Goal: Navigation & Orientation: Understand site structure

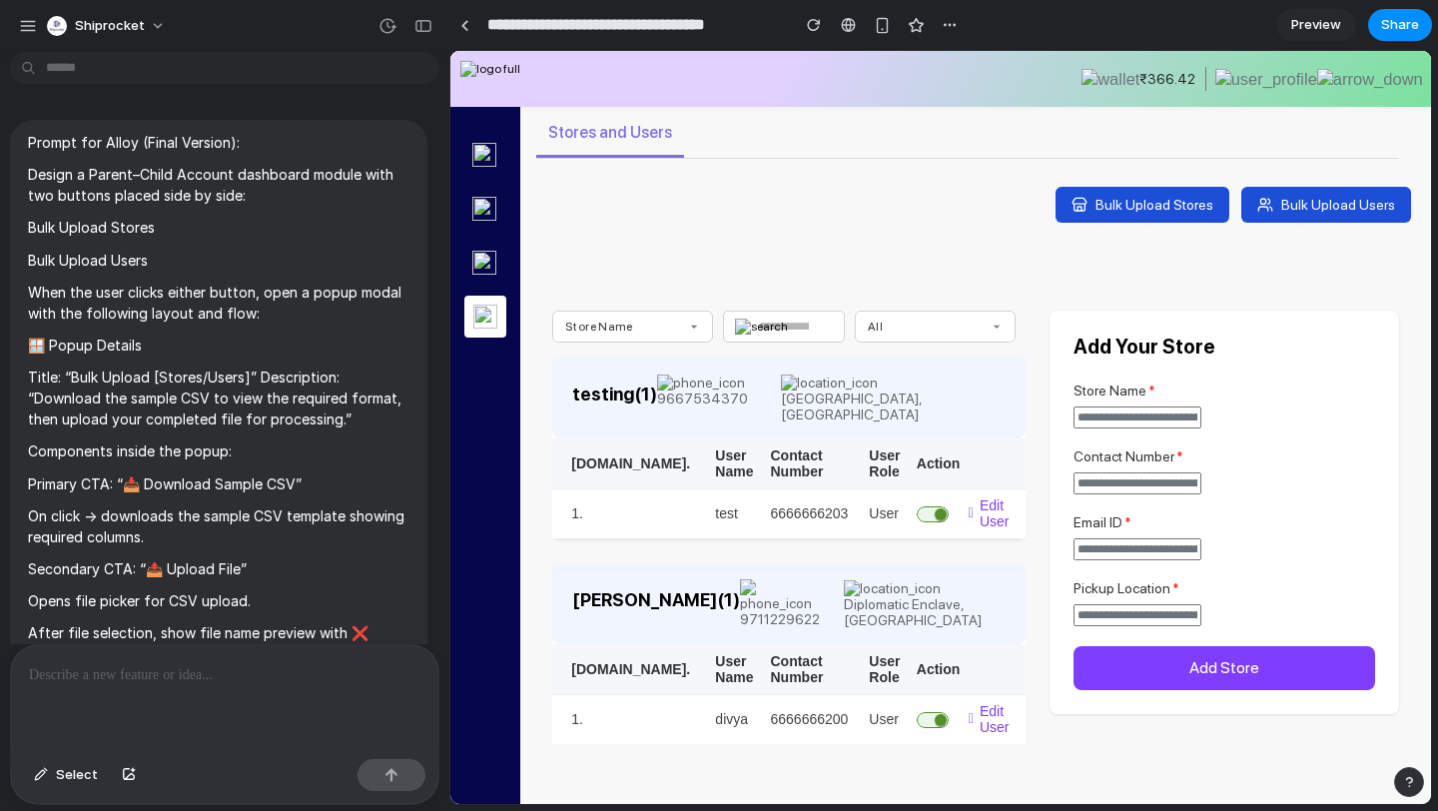
scroll to position [4265, 0]
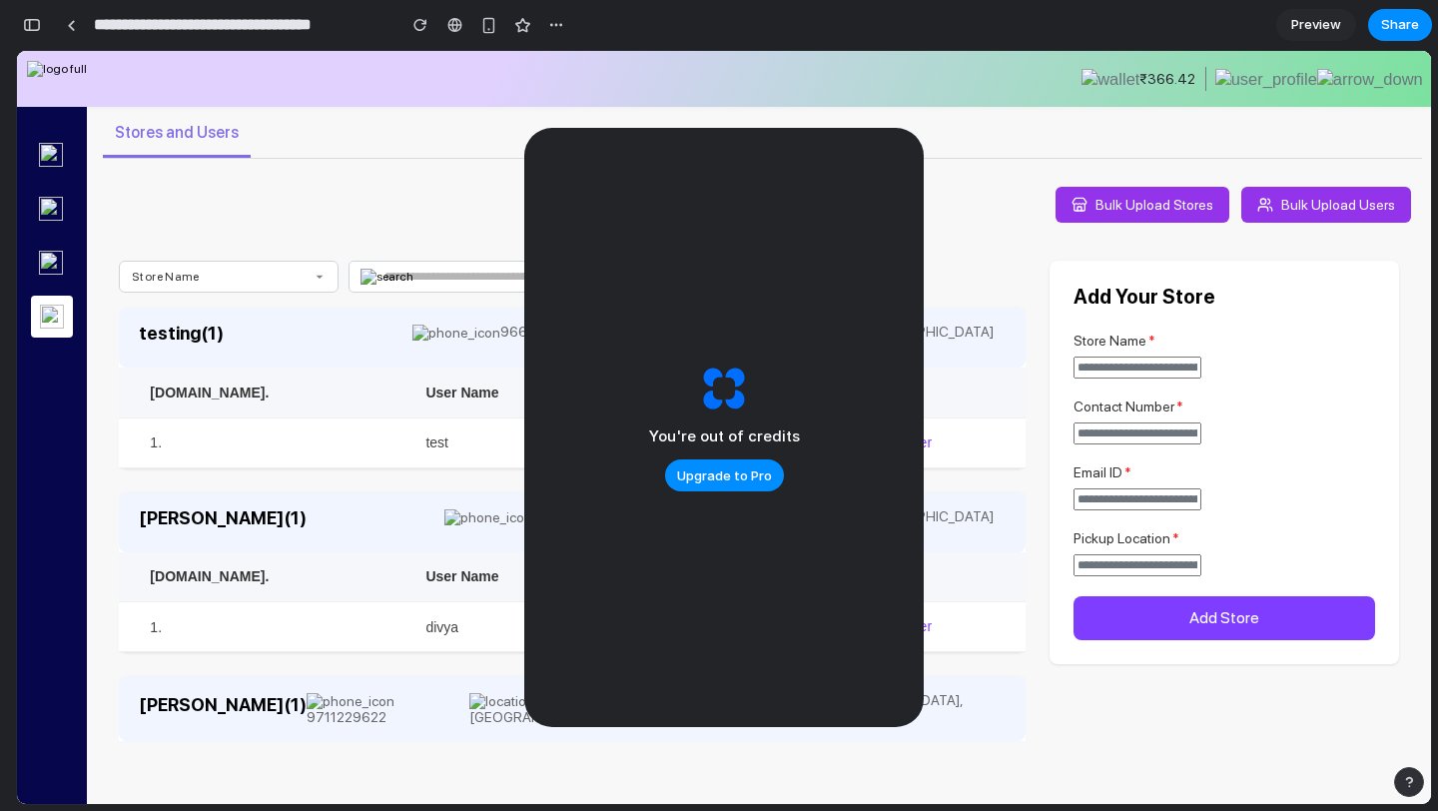
click at [1325, 16] on span "Preview" at bounding box center [1316, 25] width 50 height 20
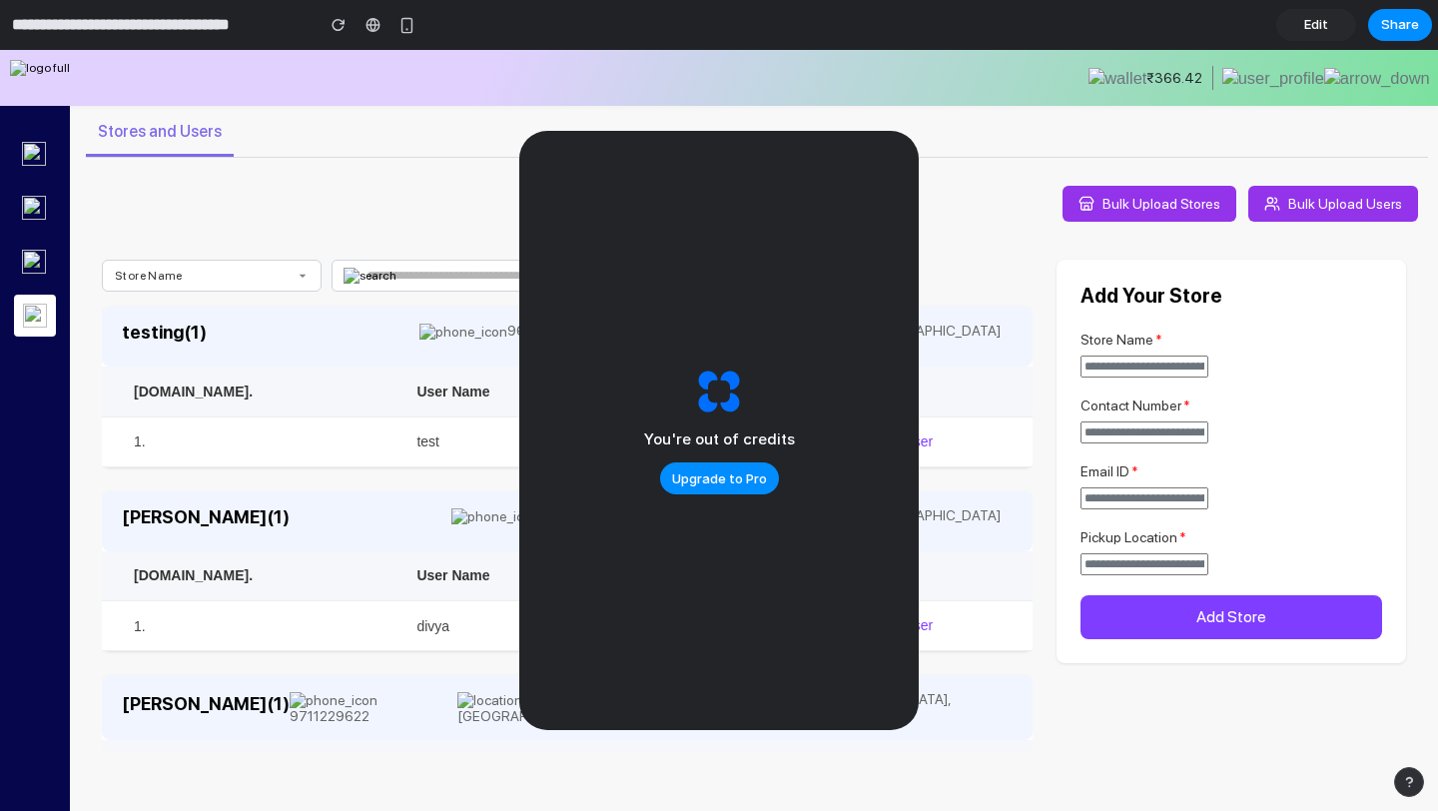
click at [1317, 30] on span "Edit" at bounding box center [1316, 25] width 24 height 20
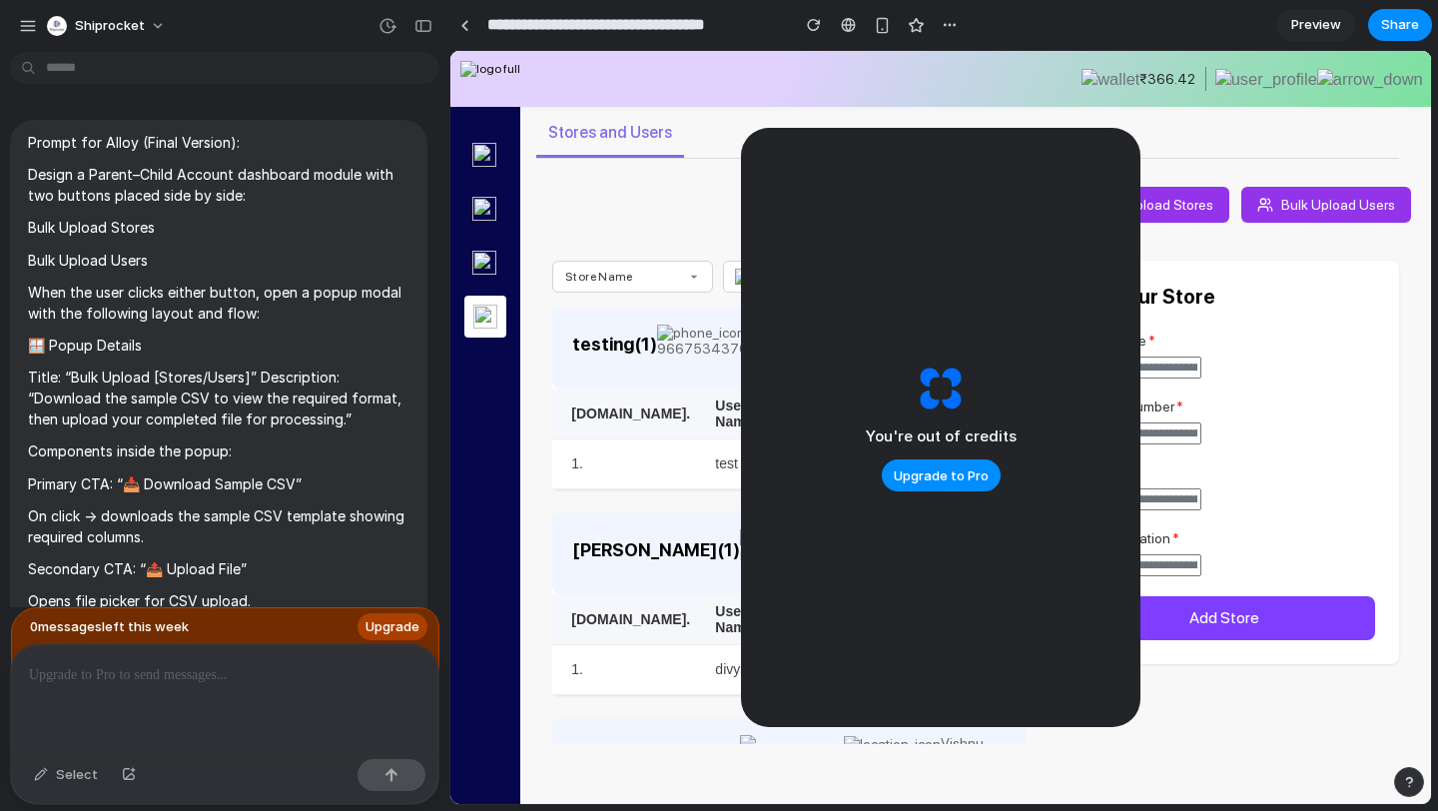
scroll to position [4304, 0]
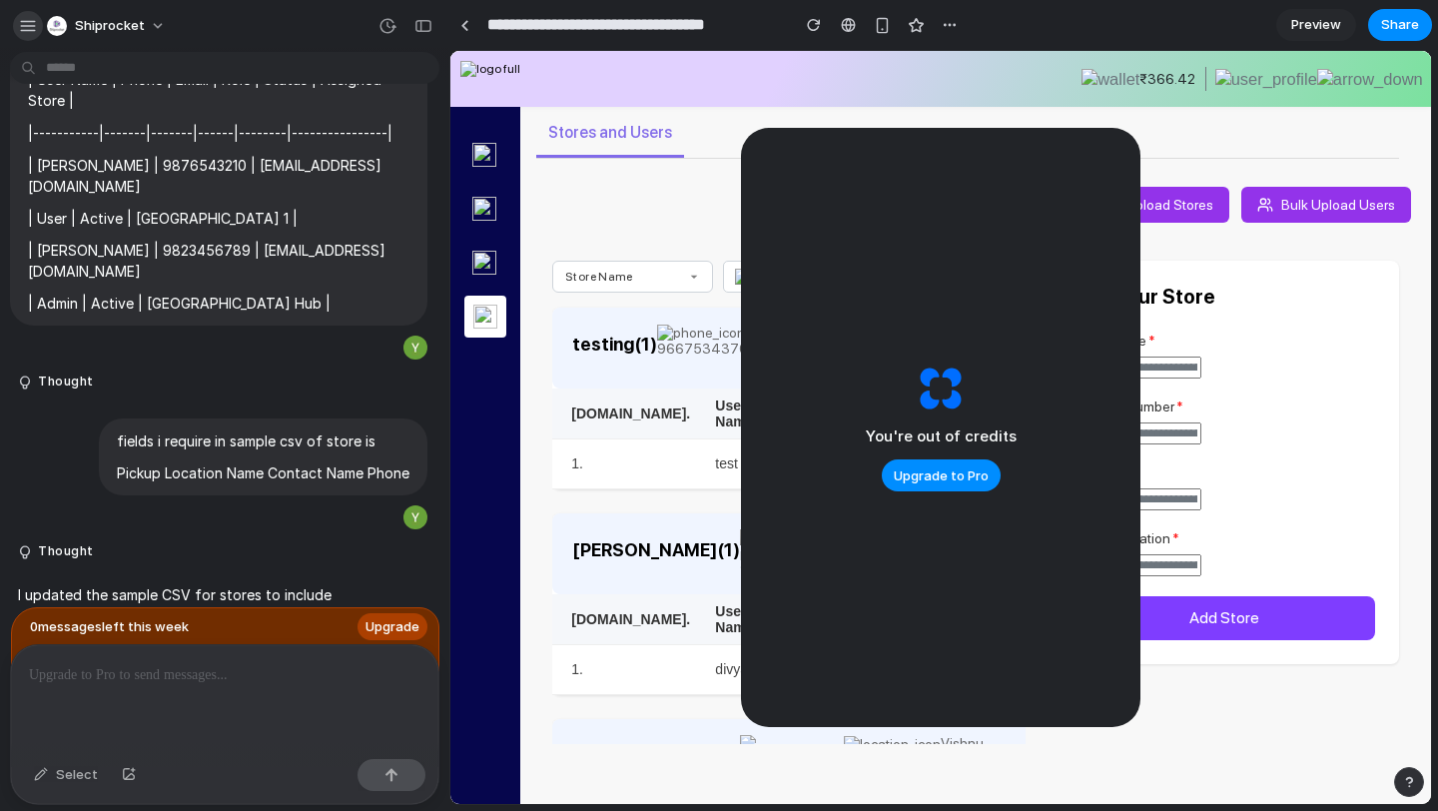
click at [21, 28] on div "button" at bounding box center [28, 26] width 18 height 18
click at [467, 14] on link at bounding box center [464, 25] width 30 height 30
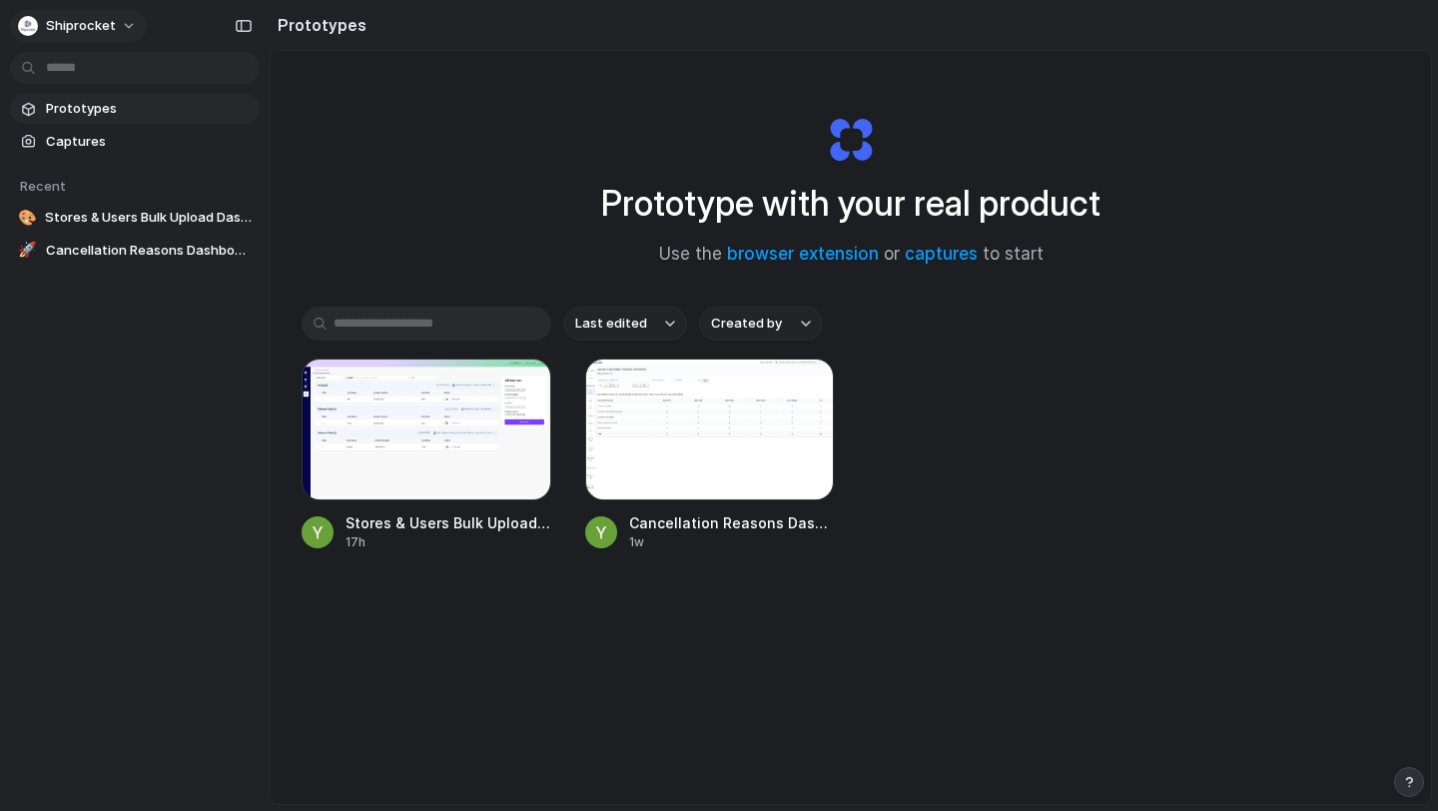
click at [50, 22] on span "Shiprocket" at bounding box center [81, 26] width 70 height 20
click at [90, 74] on span "Settings" at bounding box center [73, 71] width 55 height 20
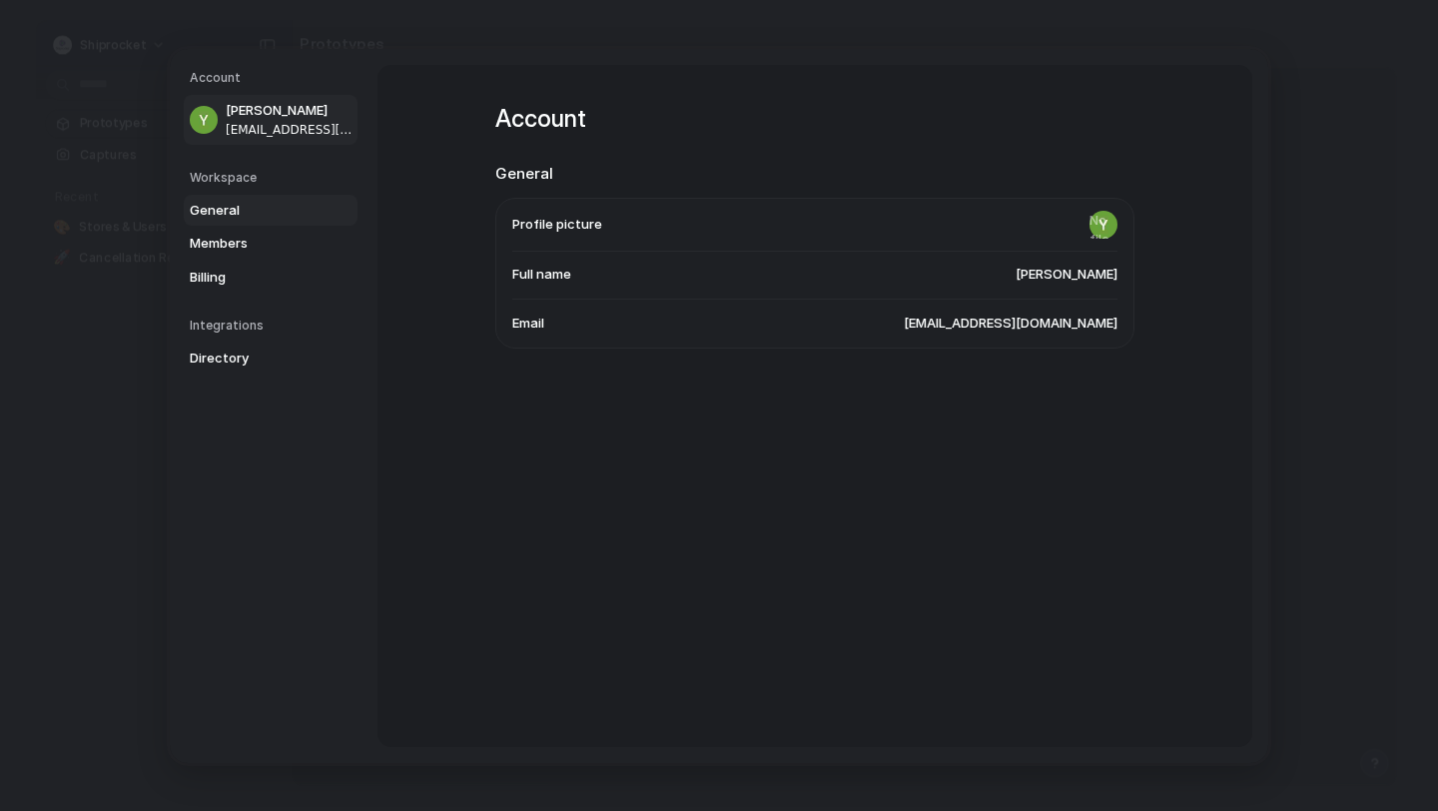
click at [241, 215] on span "General" at bounding box center [254, 210] width 128 height 20
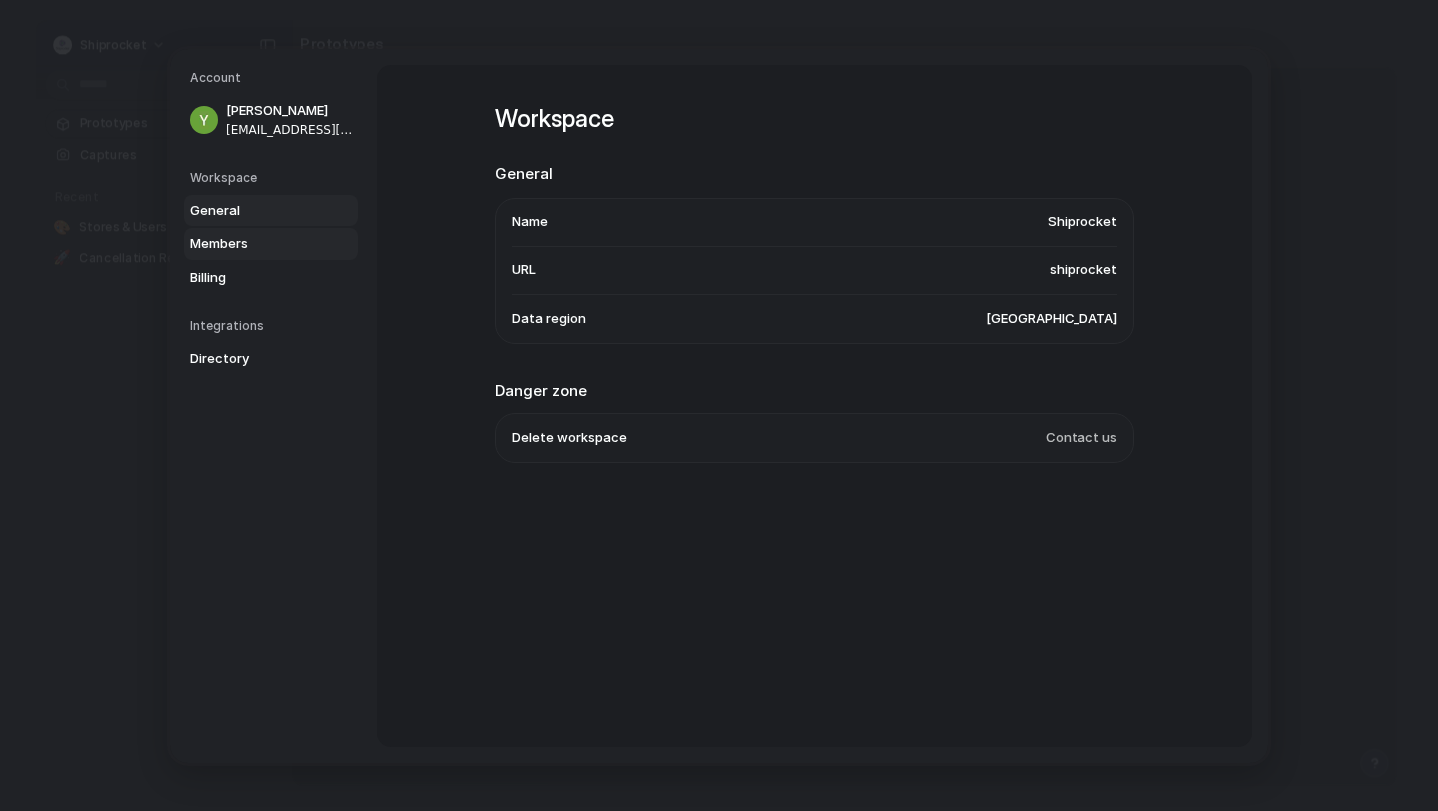
click at [243, 252] on span "Members" at bounding box center [254, 244] width 128 height 20
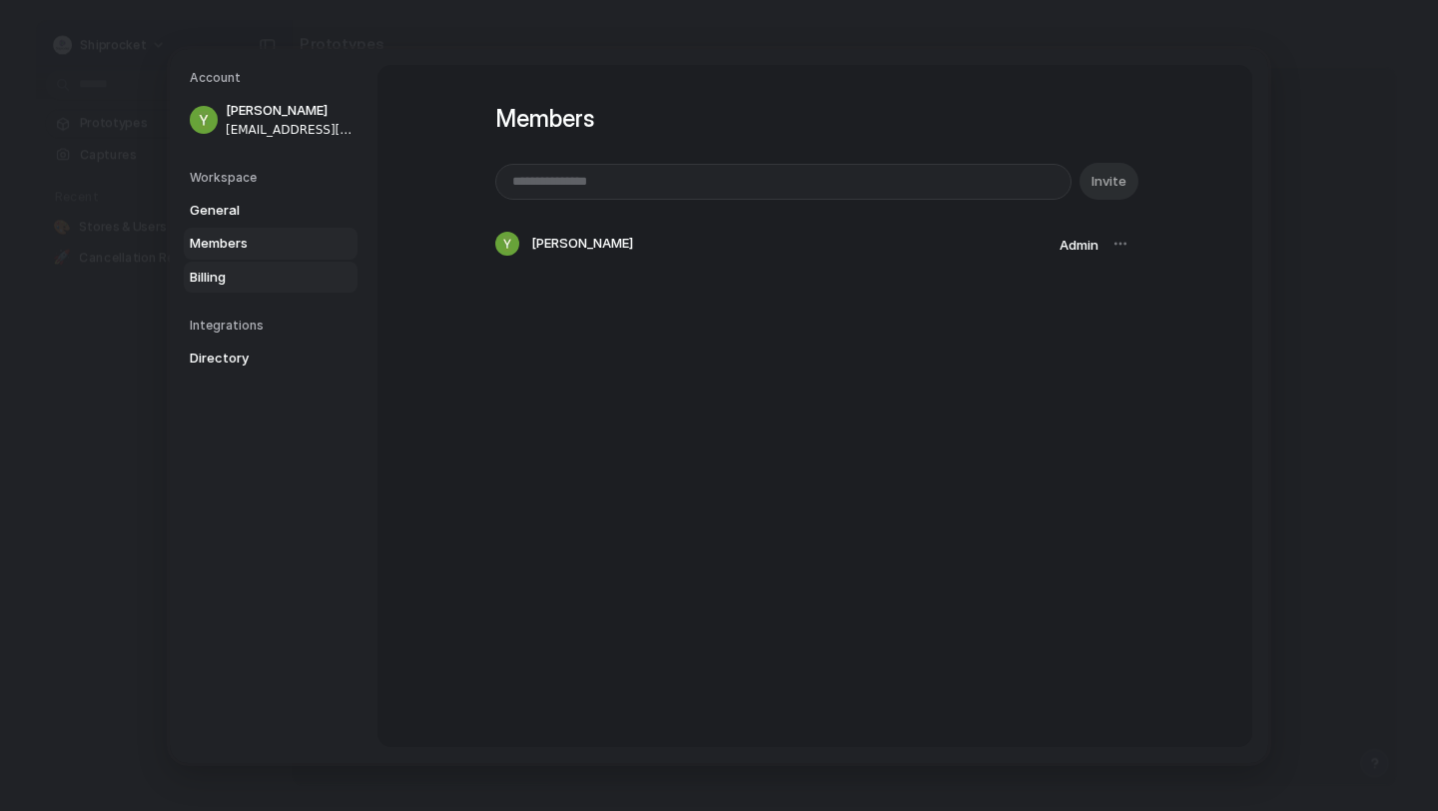
click at [227, 278] on span "Billing" at bounding box center [254, 277] width 128 height 20
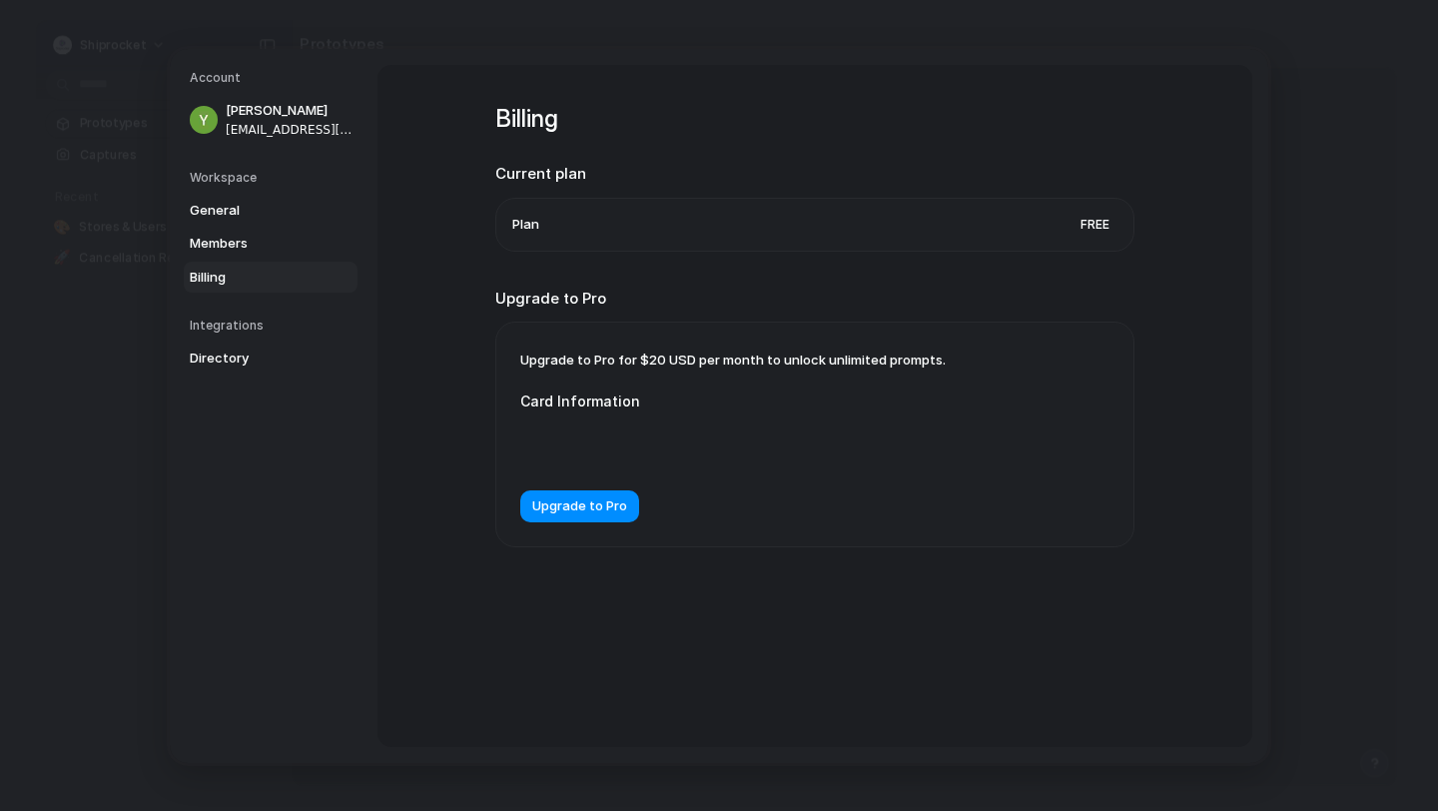
click at [219, 321] on h5 "Integrations" at bounding box center [274, 326] width 168 height 18
click at [219, 353] on span "Directory" at bounding box center [254, 359] width 128 height 20
